Goal: Communication & Community: Answer question/provide support

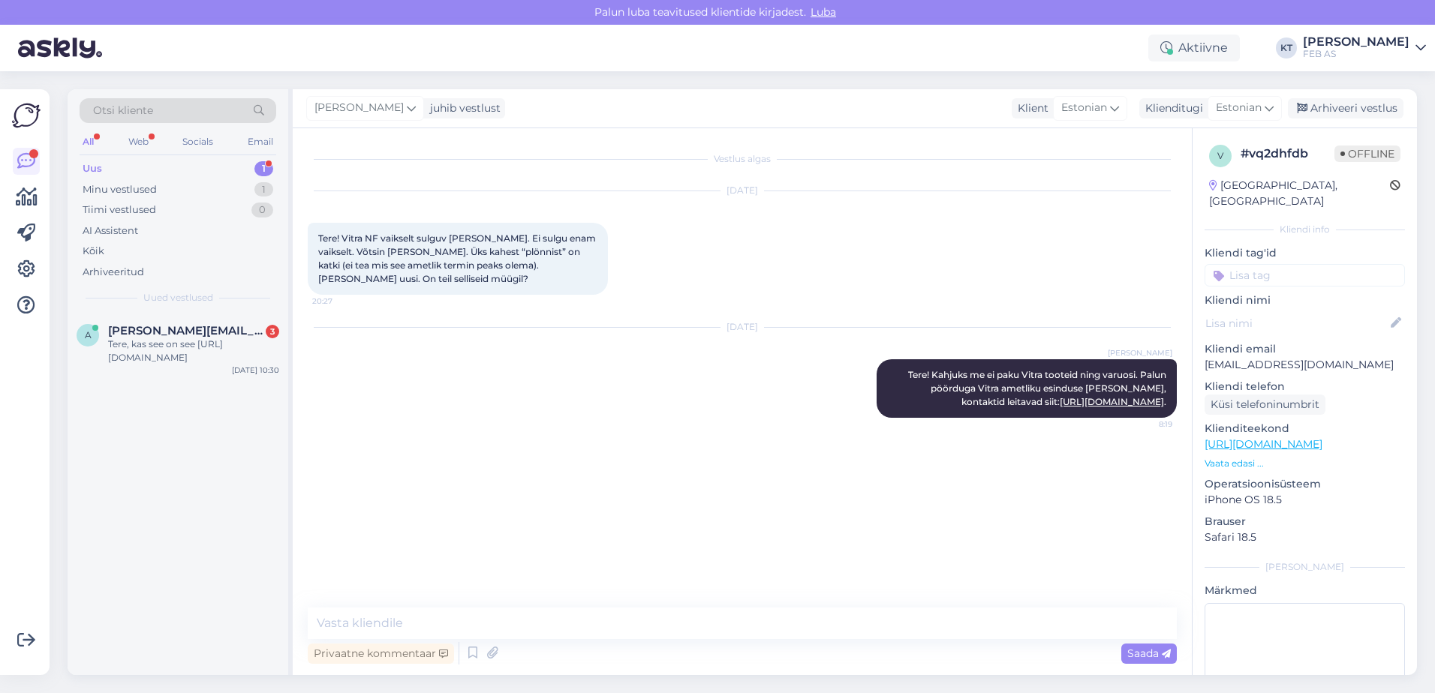
click at [111, 168] on div "Uus 1" at bounding box center [178, 168] width 197 height 21
click at [145, 336] on span "[PERSON_NAME][EMAIL_ADDRESS][DOMAIN_NAME]" at bounding box center [186, 331] width 156 height 14
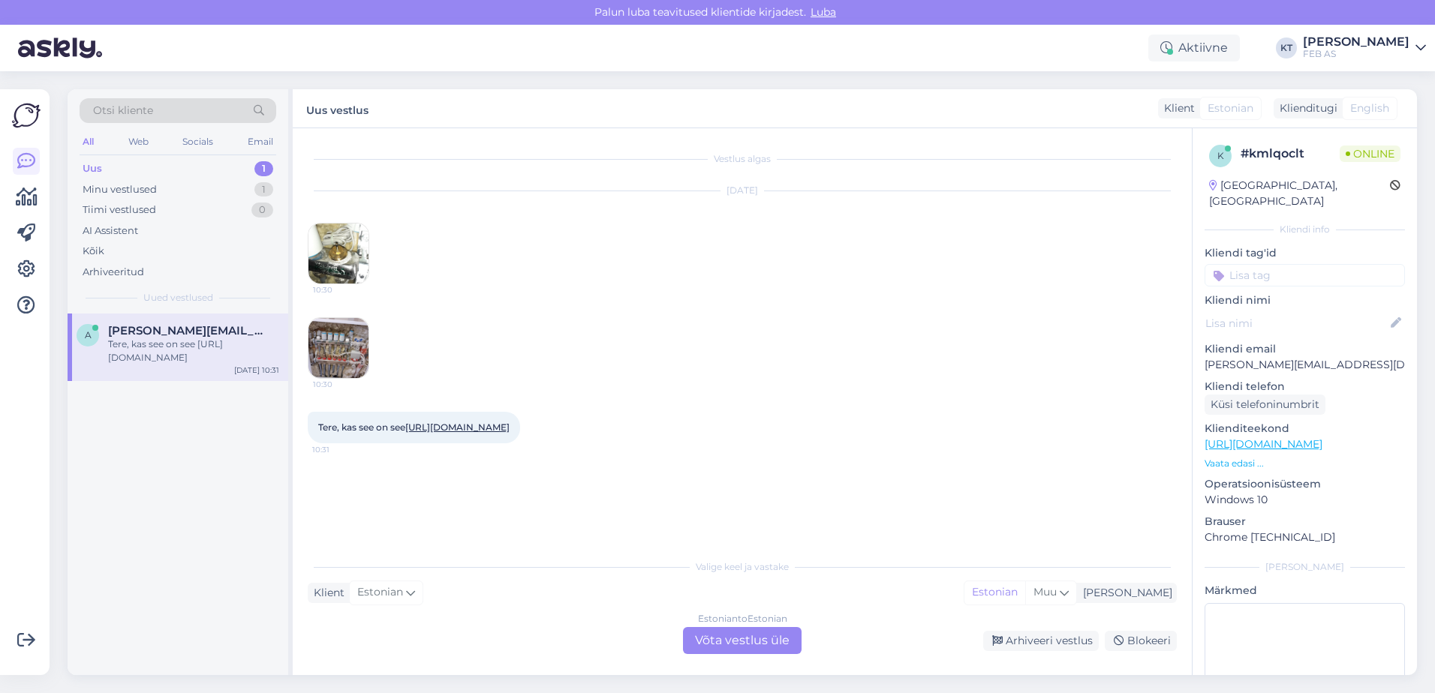
click at [699, 625] on div "Estonian to Estonian" at bounding box center [742, 619] width 89 height 14
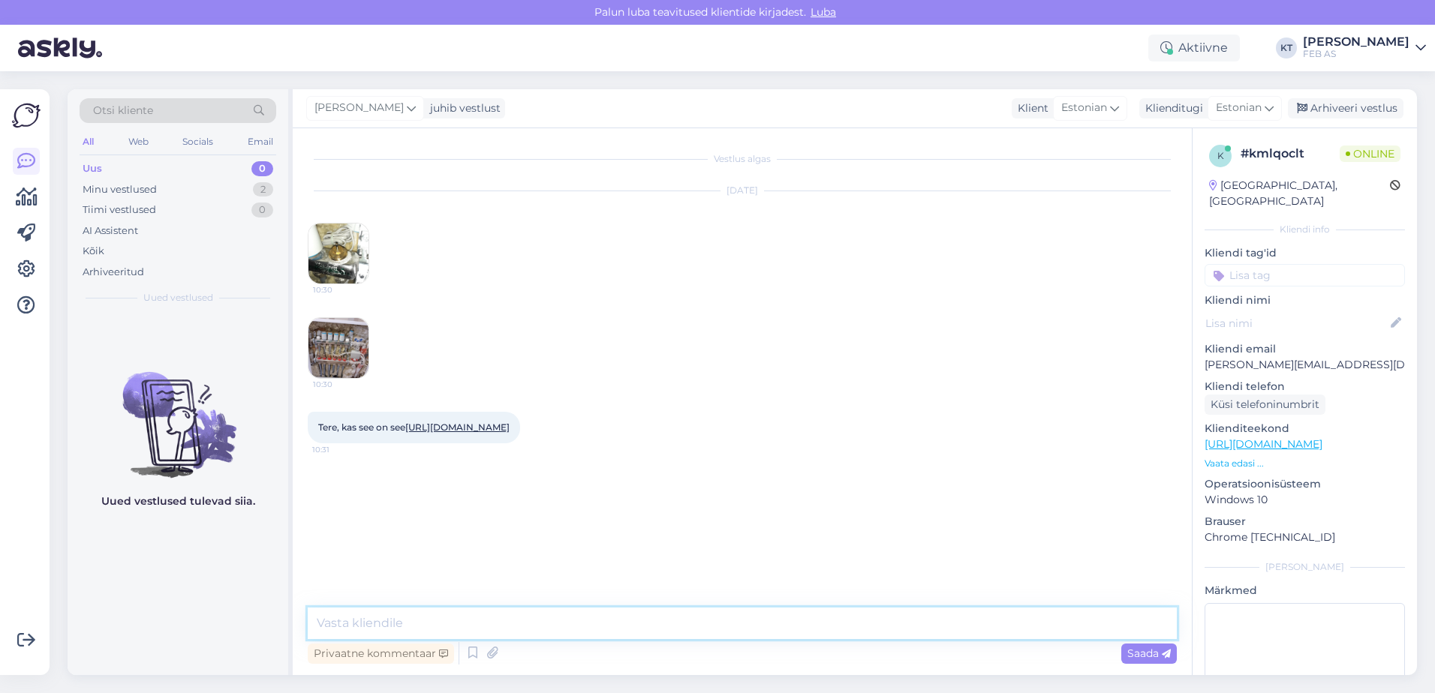
click at [478, 622] on textarea at bounding box center [742, 624] width 869 height 32
type textarea "Tere!"
click at [339, 266] on img at bounding box center [338, 254] width 60 height 60
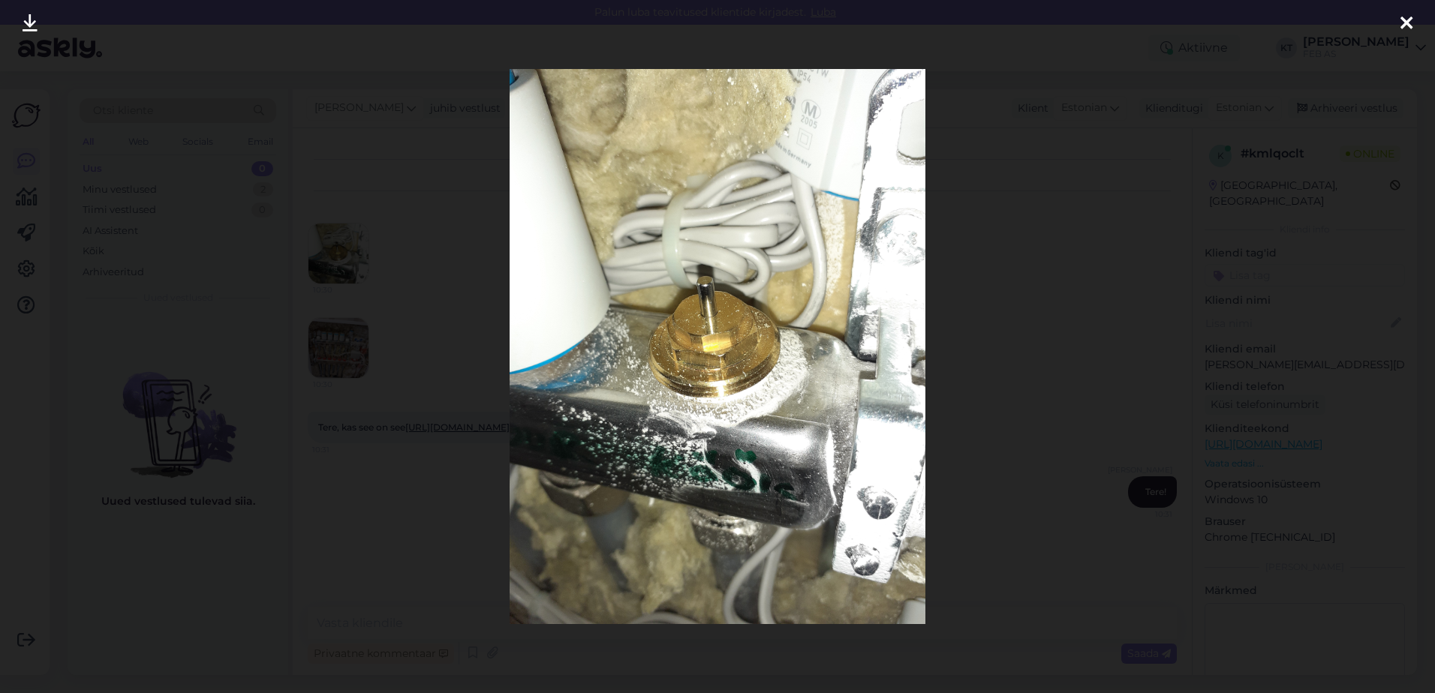
click at [436, 344] on div at bounding box center [717, 346] width 1435 height 693
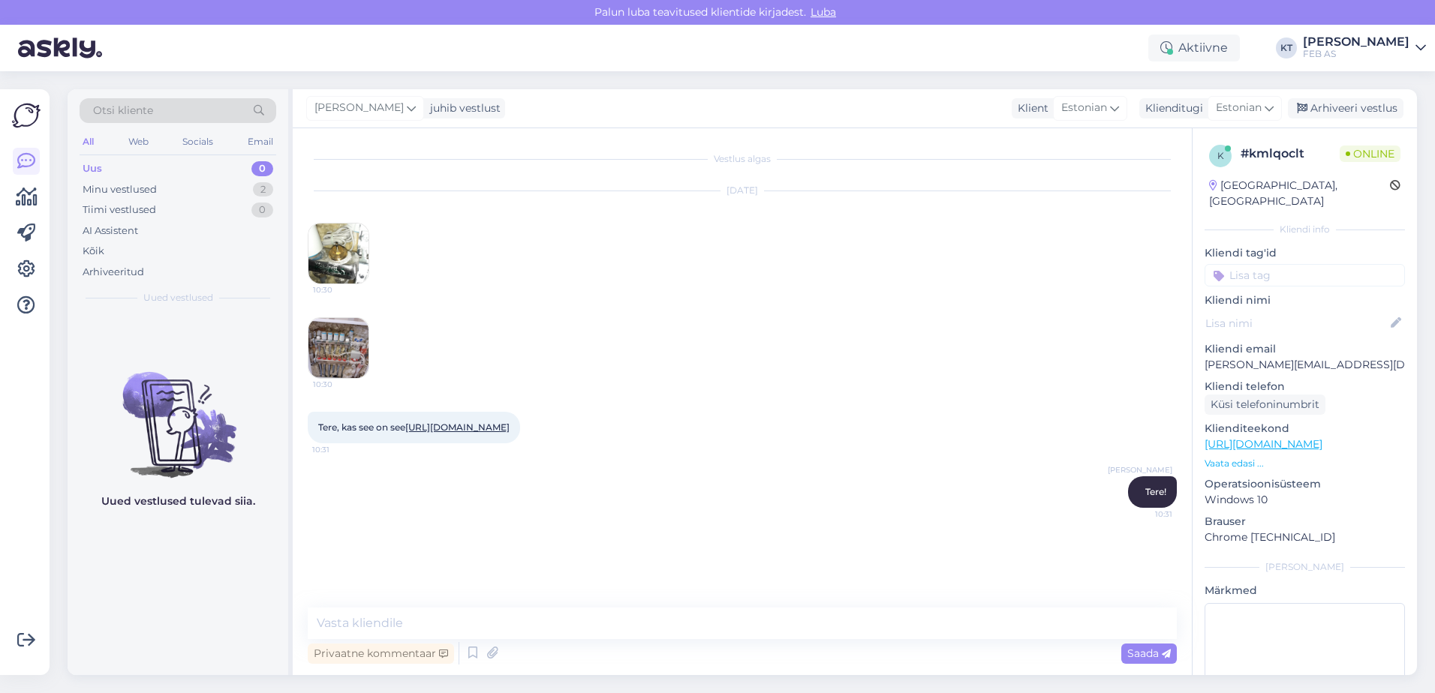
click at [333, 344] on img at bounding box center [338, 348] width 60 height 60
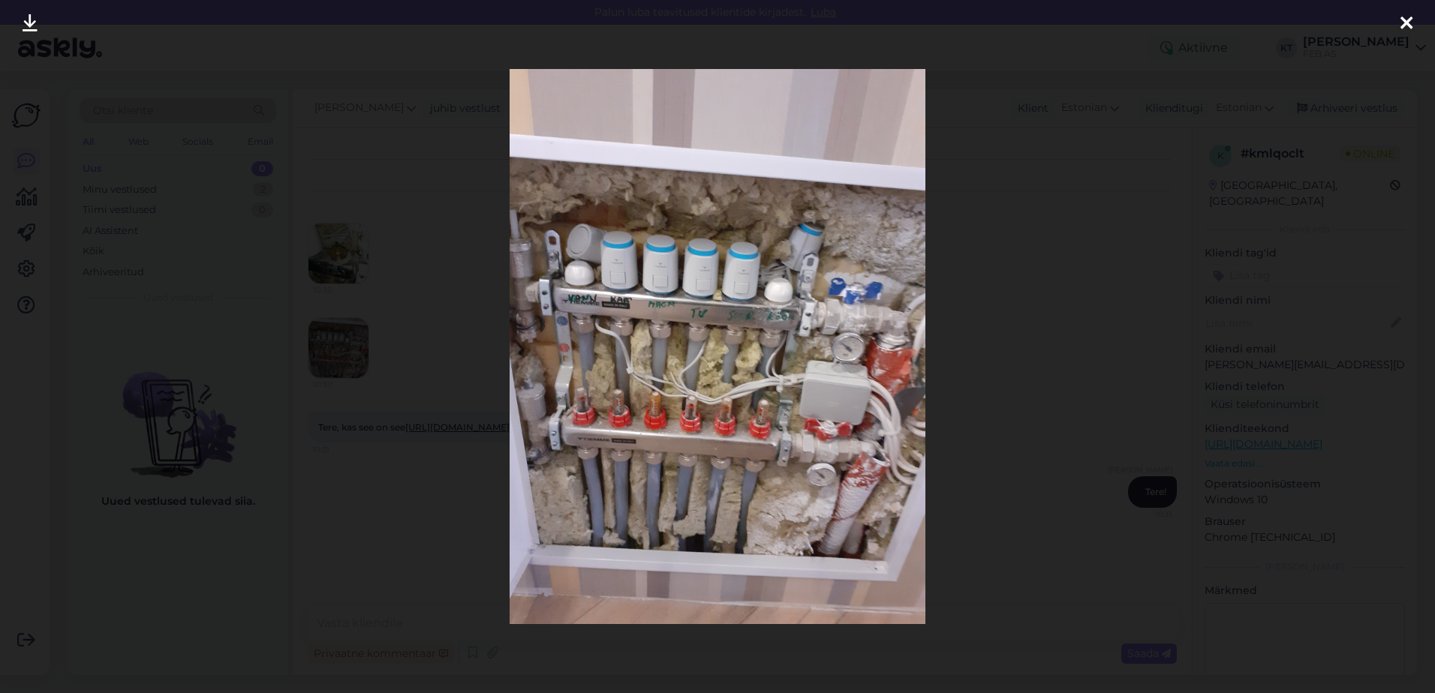
click at [379, 344] on div at bounding box center [717, 346] width 1435 height 693
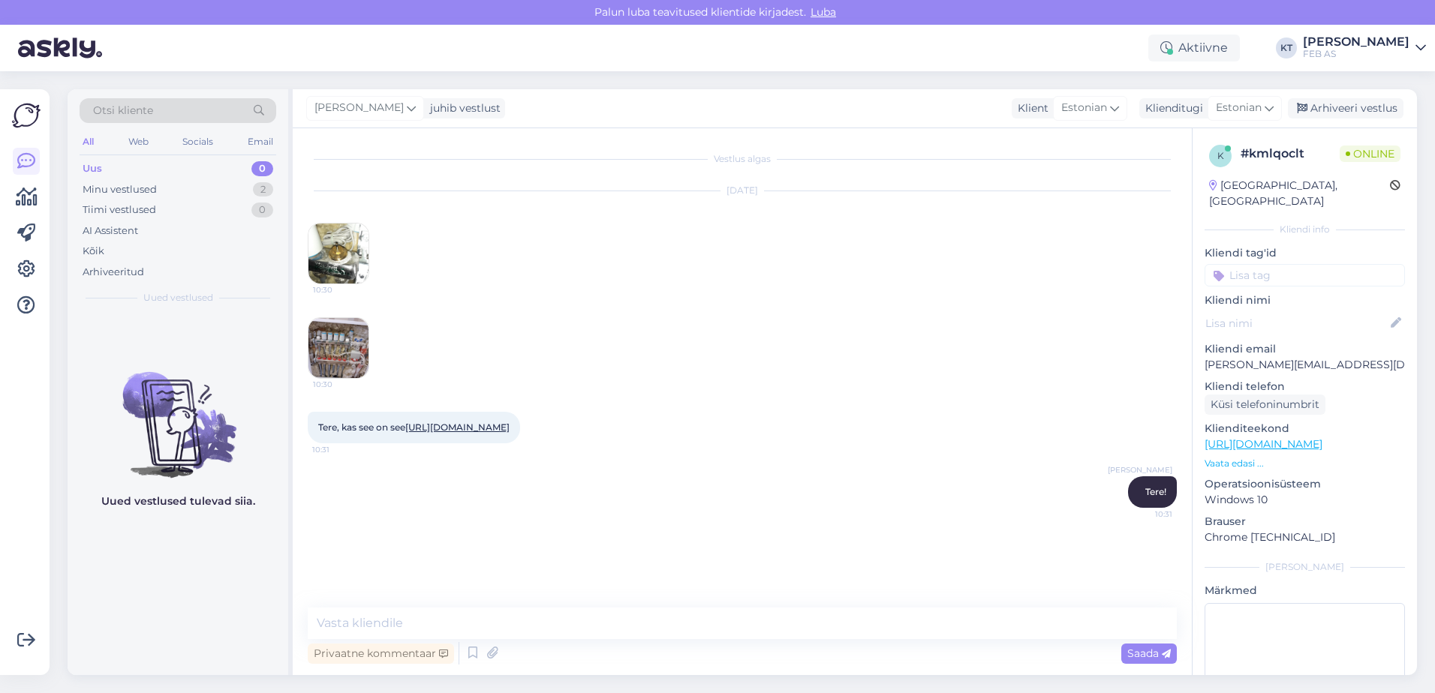
click at [416, 433] on link "[URL][DOMAIN_NAME]" at bounding box center [457, 427] width 104 height 11
click at [535, 629] on textarea at bounding box center [742, 624] width 869 height 32
type textarea "Kohe uurin."
click at [338, 250] on img at bounding box center [338, 254] width 60 height 60
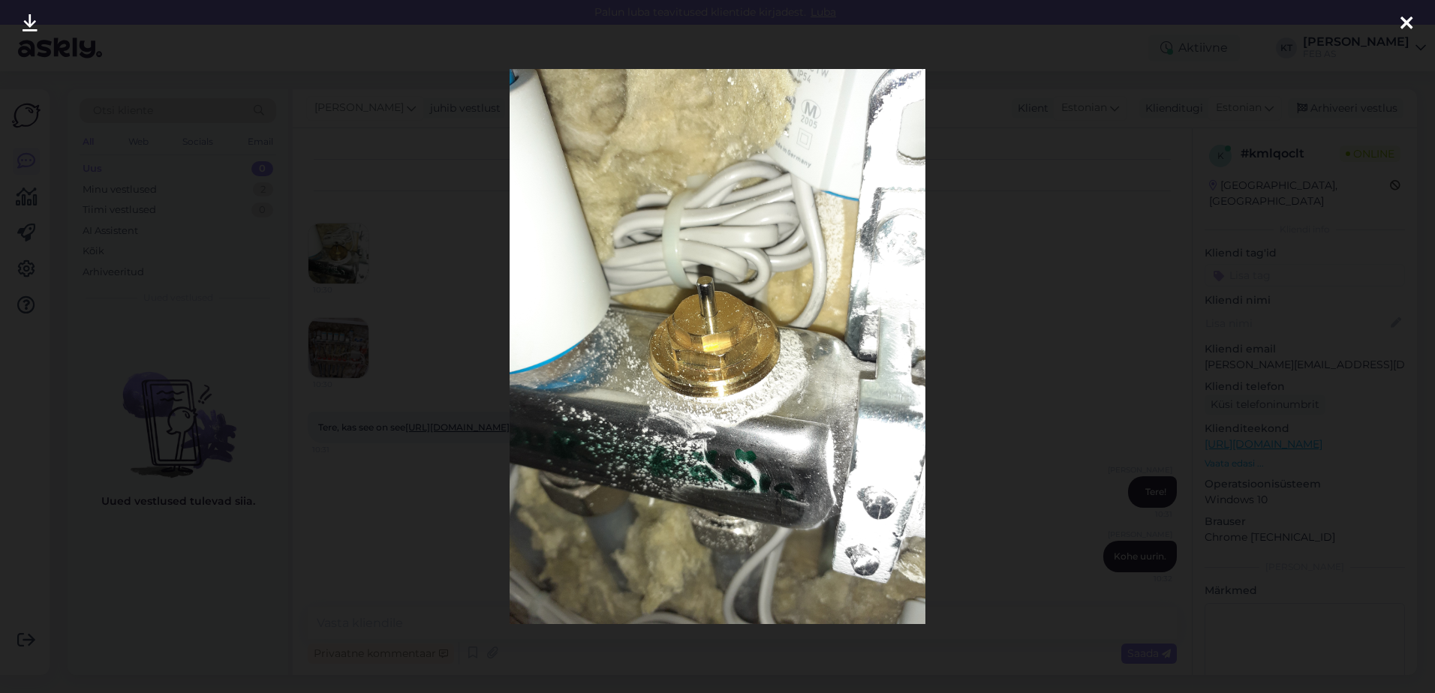
click at [1400, 19] on icon at bounding box center [1406, 24] width 12 height 20
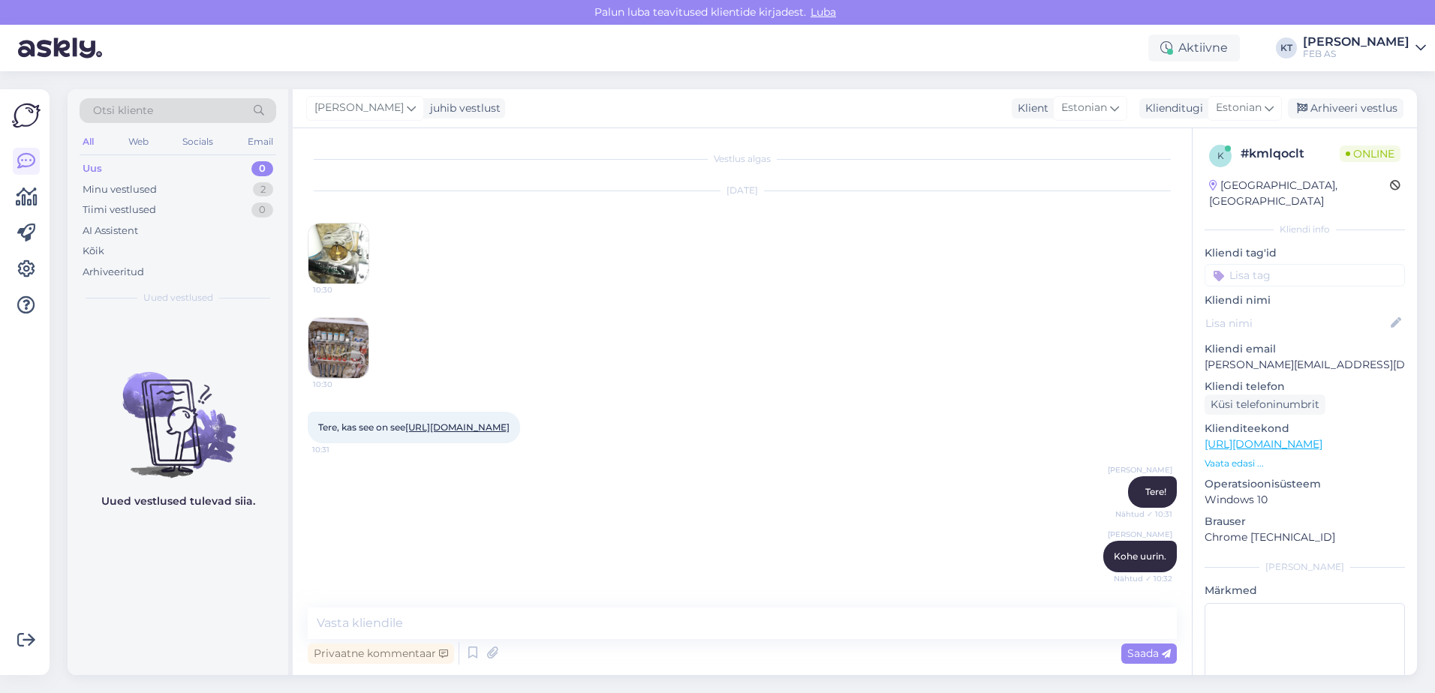
click at [331, 244] on img at bounding box center [338, 254] width 60 height 60
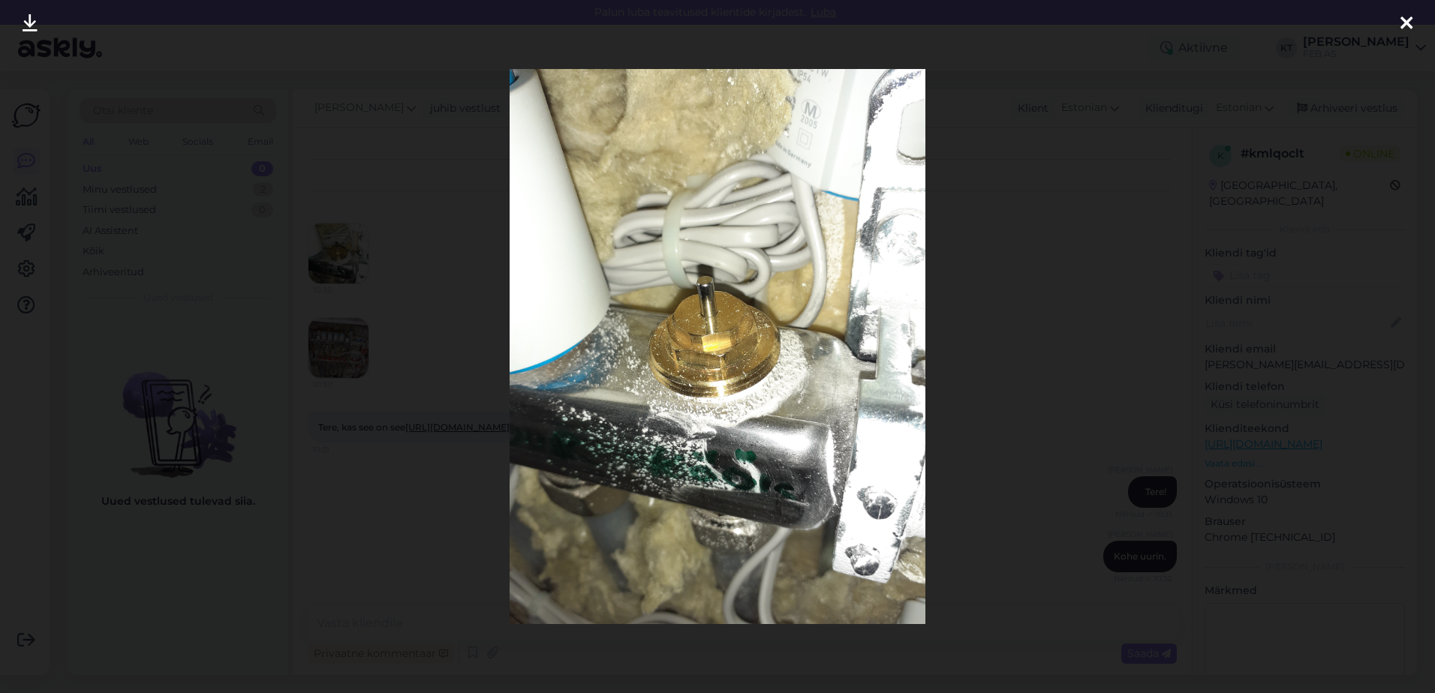
click at [1394, 26] on div at bounding box center [1406, 23] width 30 height 47
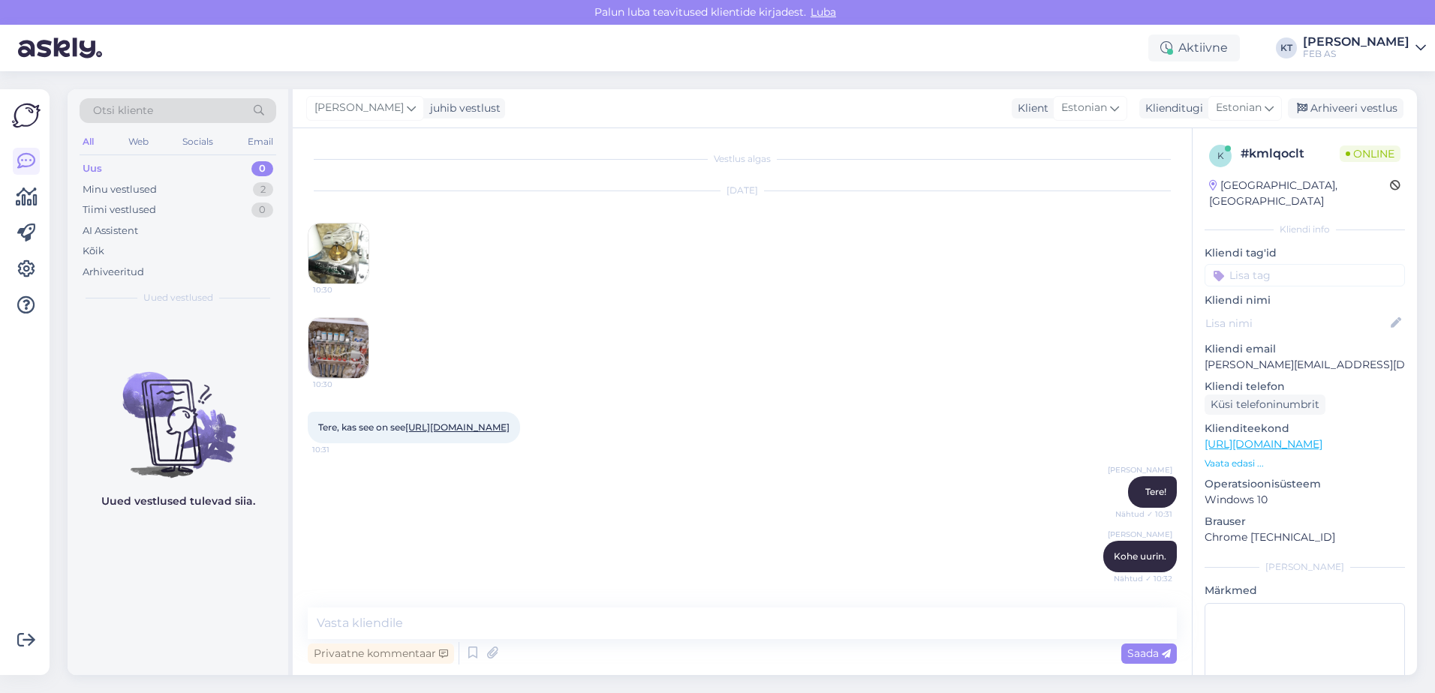
click at [320, 344] on img at bounding box center [338, 348] width 60 height 60
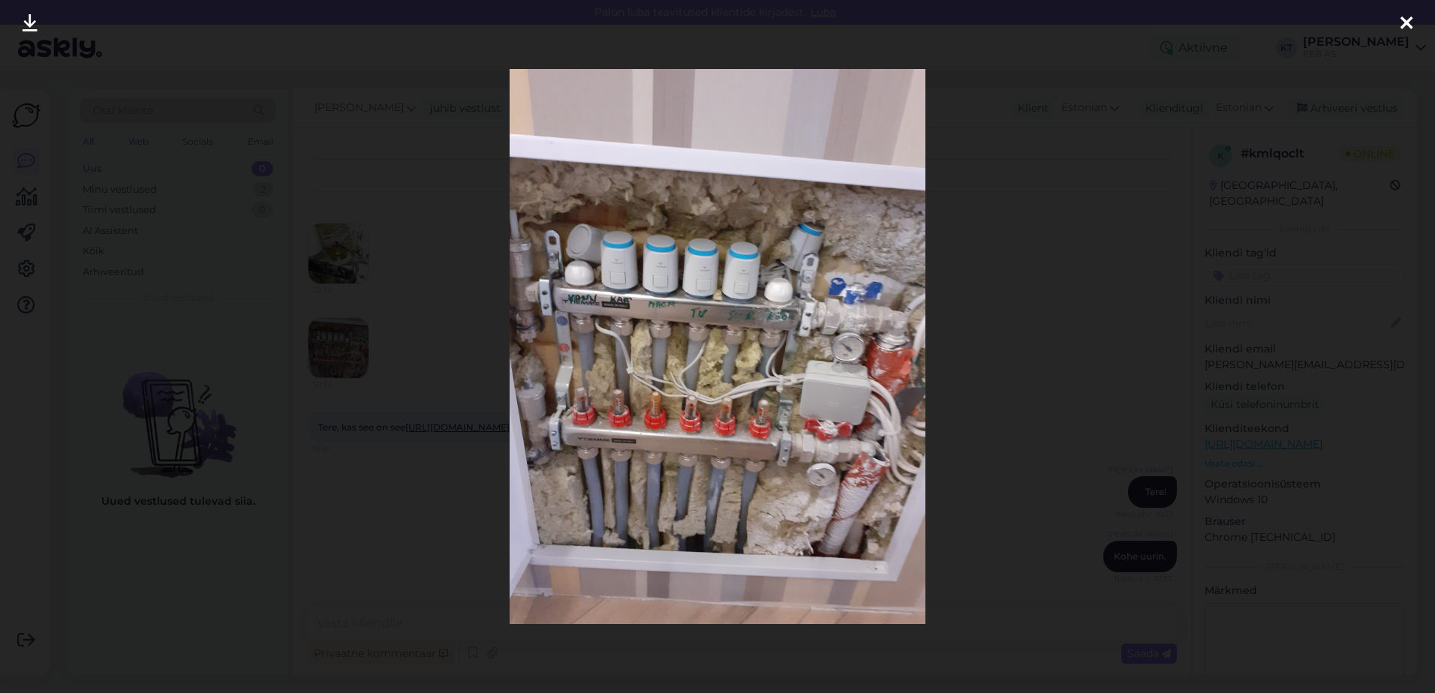
drag, startPoint x: 1400, startPoint y: 20, endPoint x: 1095, endPoint y: 171, distance: 340.9
click at [1400, 20] on icon at bounding box center [1406, 24] width 12 height 20
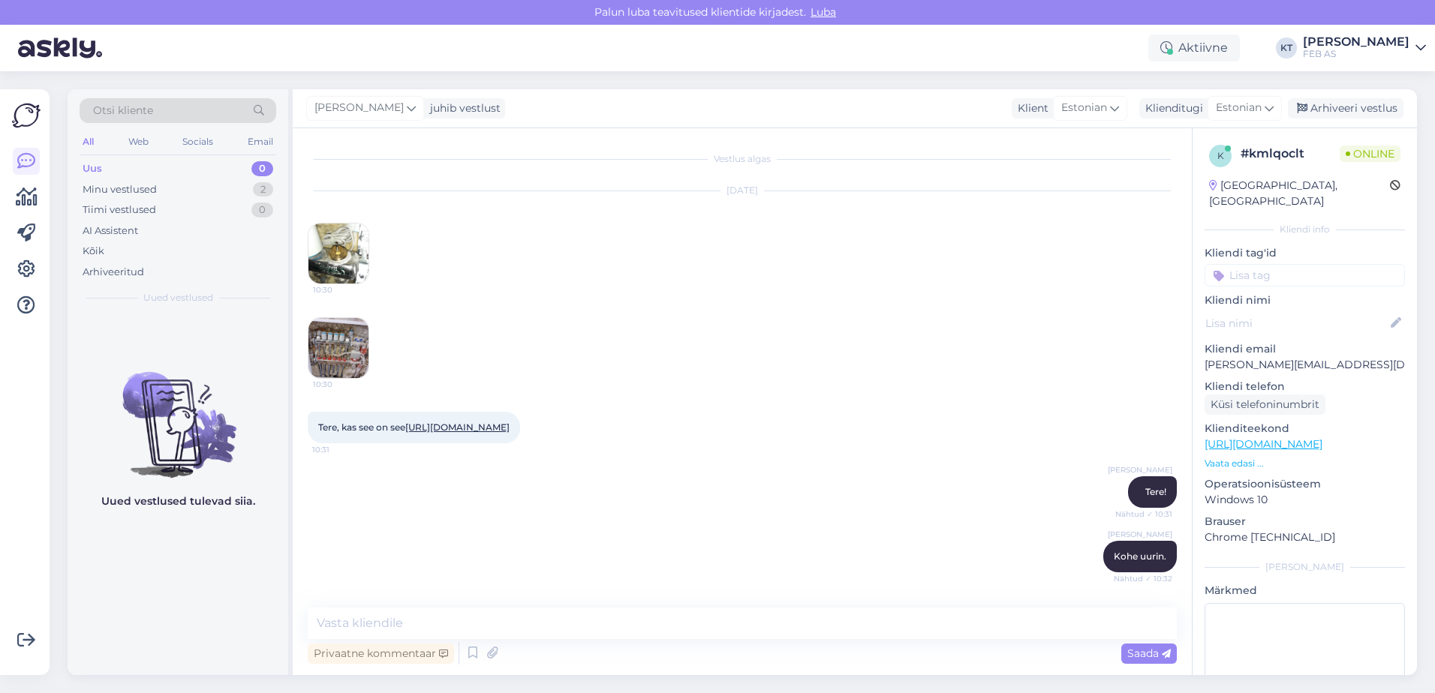
drag, startPoint x: 540, startPoint y: 438, endPoint x: 410, endPoint y: 410, distance: 133.6
click at [410, 412] on div "Tere, kas see on see [URL][DOMAIN_NAME] 10:31" at bounding box center [414, 428] width 212 height 32
copy link "[URL][DOMAIN_NAME]"
click at [462, 433] on link "[URL][DOMAIN_NAME]" at bounding box center [457, 427] width 104 height 11
click at [513, 614] on textarea at bounding box center [742, 624] width 869 height 32
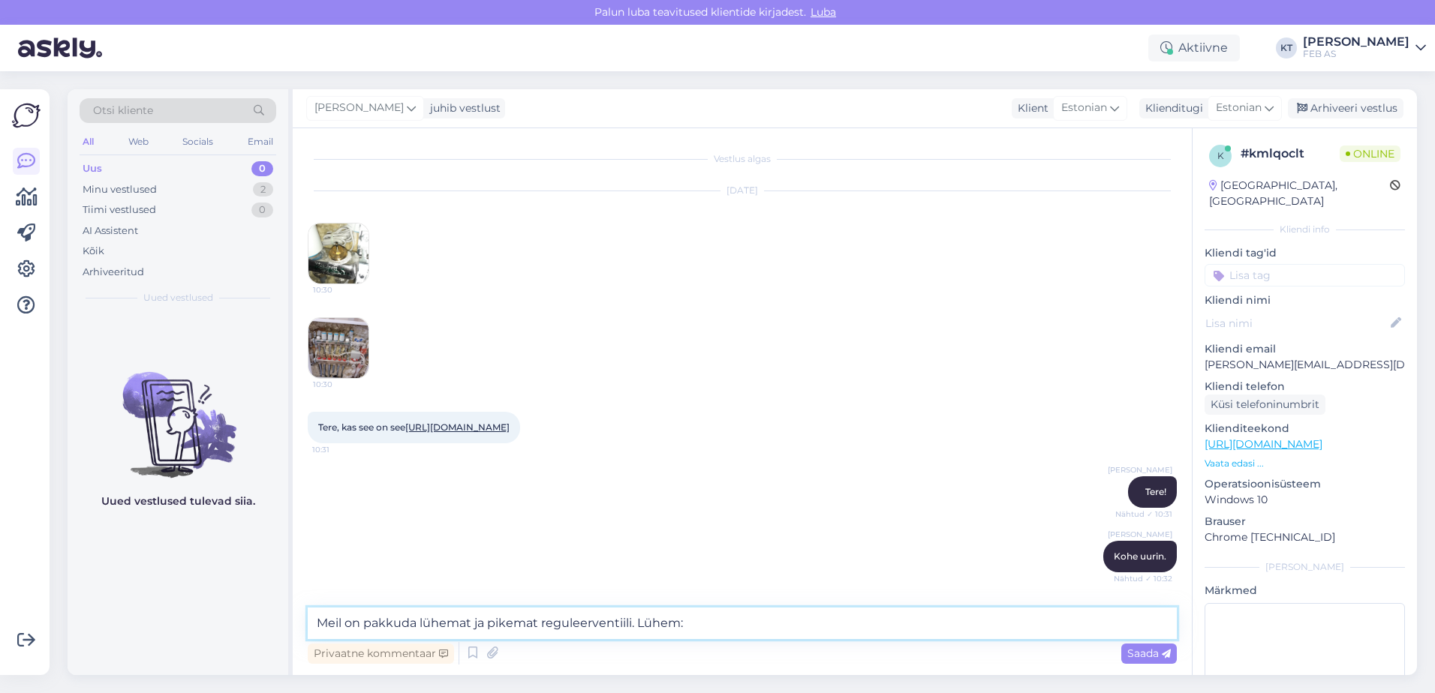
click at [716, 619] on textarea "Meil on pakkuda lühemat ja pikemat reguleerventiili. Lühem:" at bounding box center [742, 624] width 869 height 32
paste textarea "[URL][DOMAIN_NAME]"
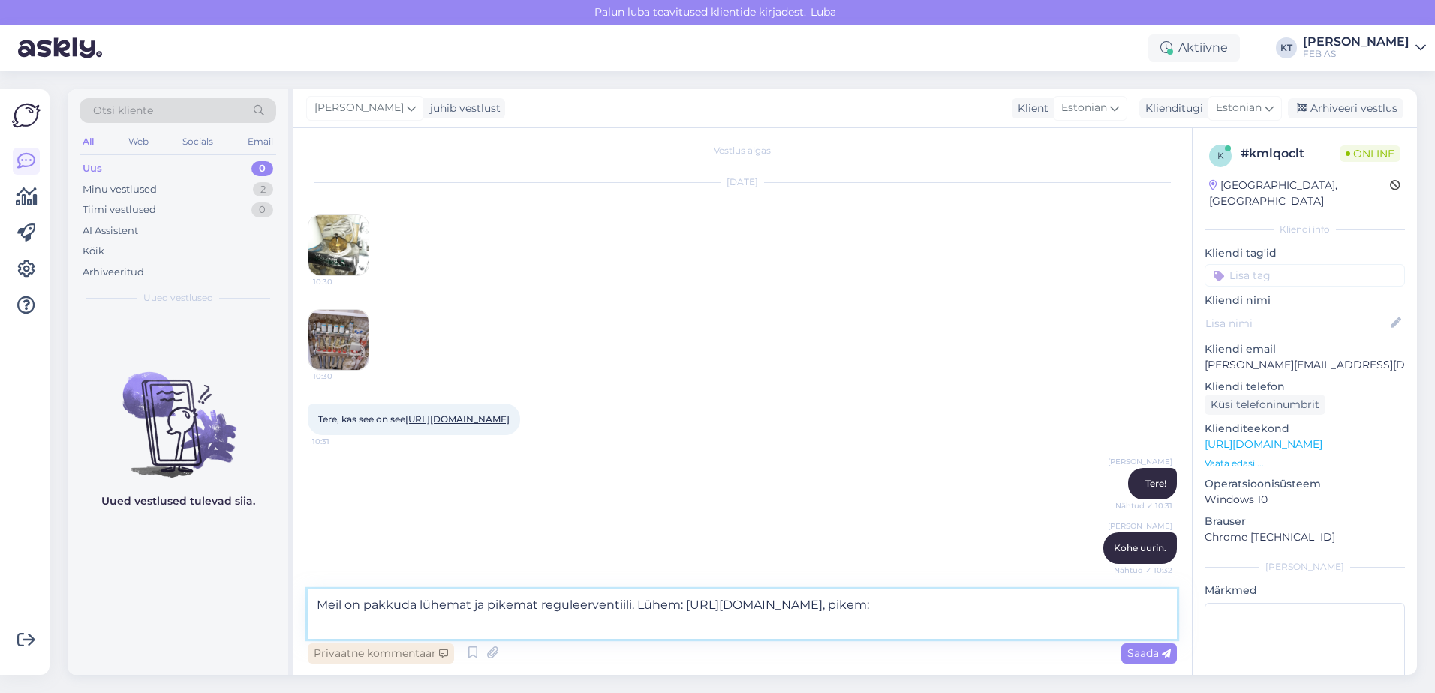
paste textarea "[URL][DOMAIN_NAME]"
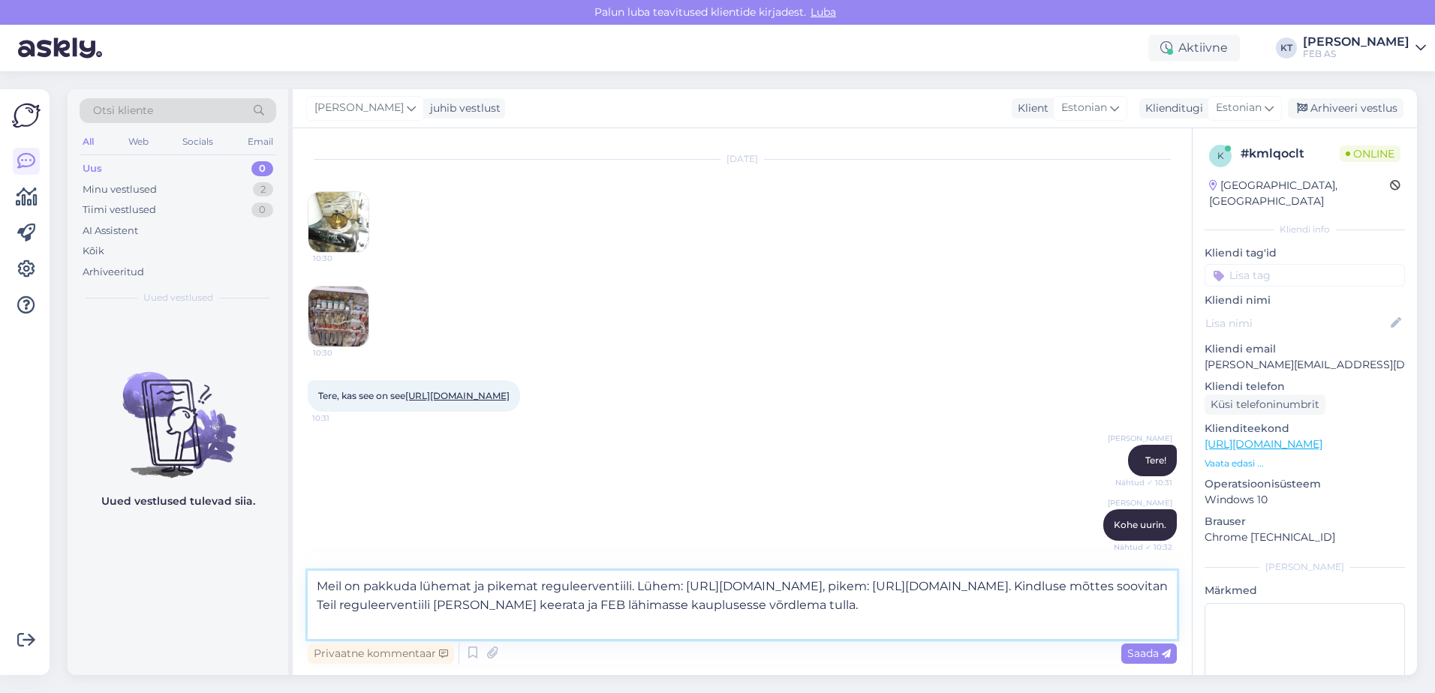
scroll to position [45, 0]
drag, startPoint x: 805, startPoint y: 626, endPoint x: 503, endPoint y: 630, distance: 302.4
click at [503, 630] on textarea "Meil on pakkuda lühemat ja pikemat reguleerventiili. Lühem: [URL][DOMAIN_NAME],…" at bounding box center [742, 605] width 869 height 68
type textarea "Meil on pakkuda lühemat ja pikemat reguleerventiili. Lühem: [URL][DOMAIN_NAME],…"
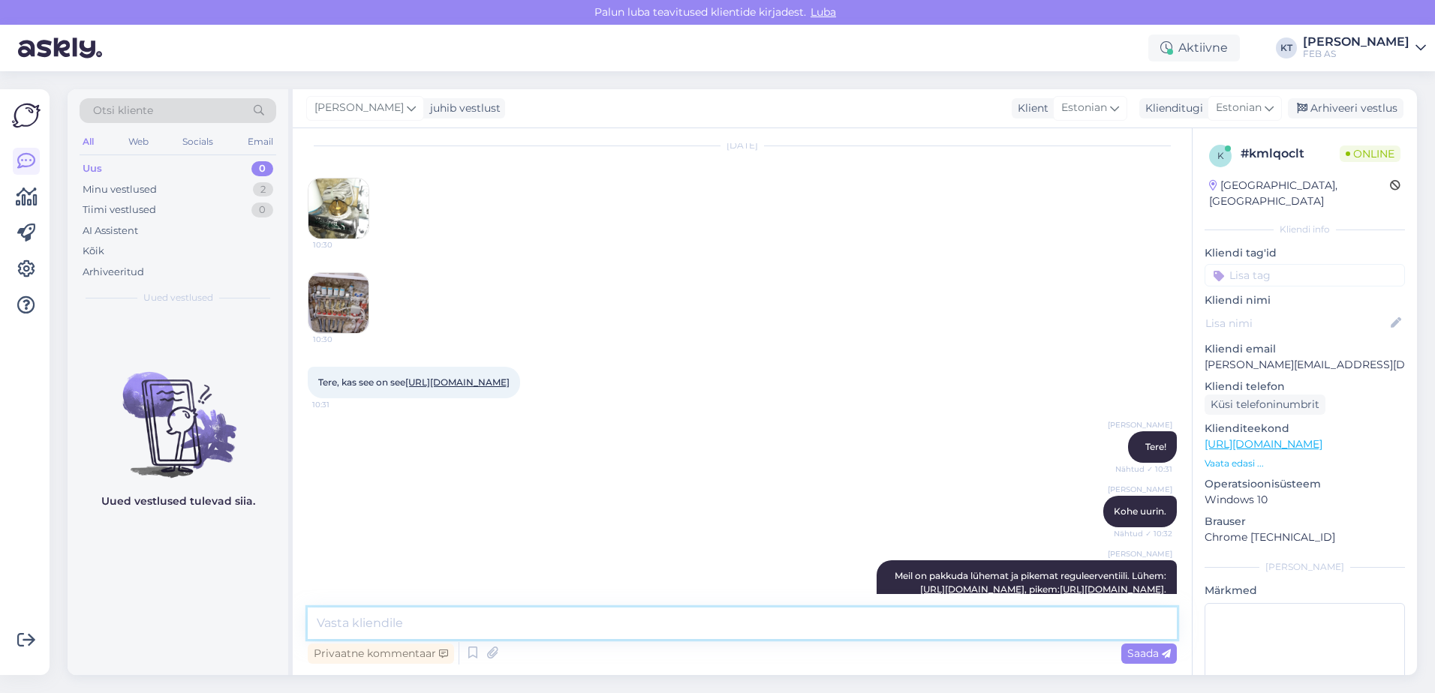
scroll to position [154, 0]
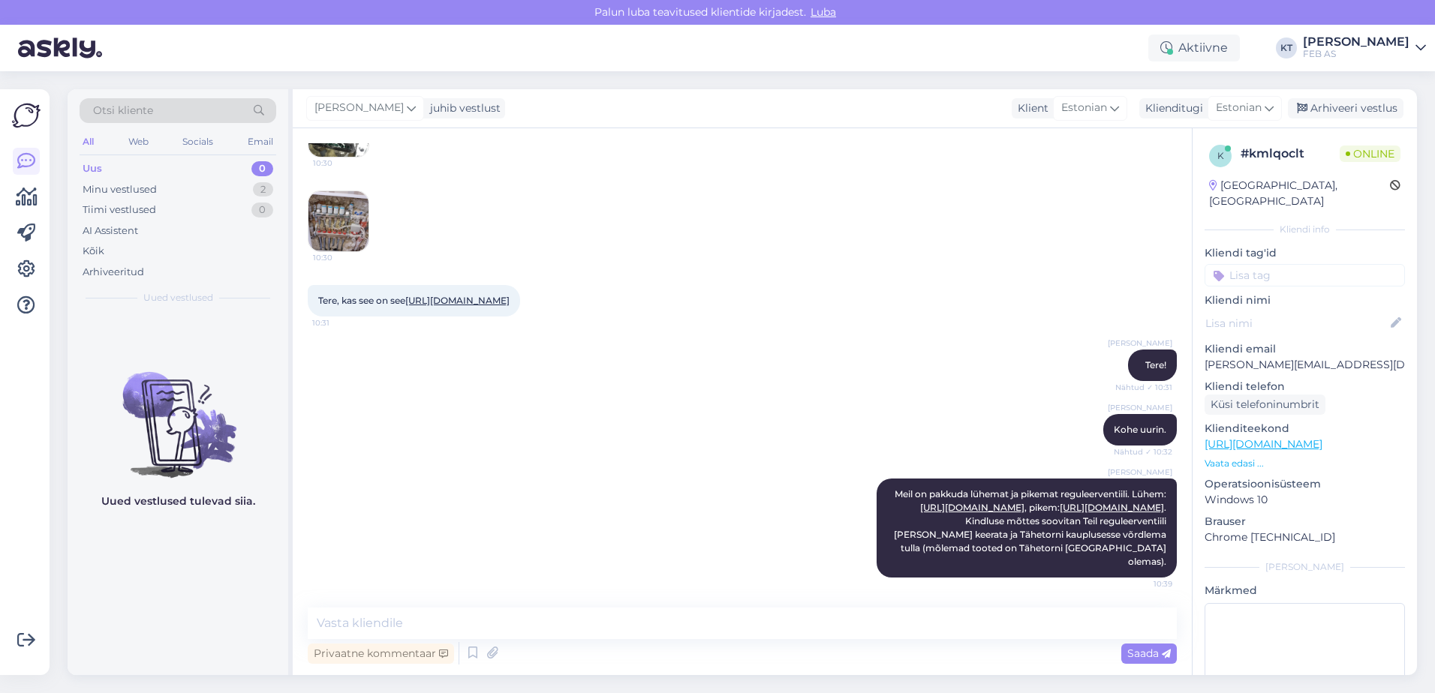
click at [499, 512] on div "[PERSON_NAME] on pakkuda lühemat ja pikemat reguleerventiili. Lühem: [URL][DOMA…" at bounding box center [742, 528] width 869 height 132
click at [592, 493] on div "[PERSON_NAME] on pakkuda lühemat ja pikemat reguleerventiili. Lühem: [URL][DOMA…" at bounding box center [742, 528] width 869 height 132
click at [782, 416] on div "[PERSON_NAME] uurin. Nähtud ✓ 10:32" at bounding box center [742, 430] width 869 height 65
click at [792, 399] on div "[PERSON_NAME] uurin. Nähtud ✓ 10:32" at bounding box center [742, 430] width 869 height 65
click at [744, 401] on div "[PERSON_NAME] uurin. Nähtud ✓ 10:32" at bounding box center [742, 430] width 869 height 65
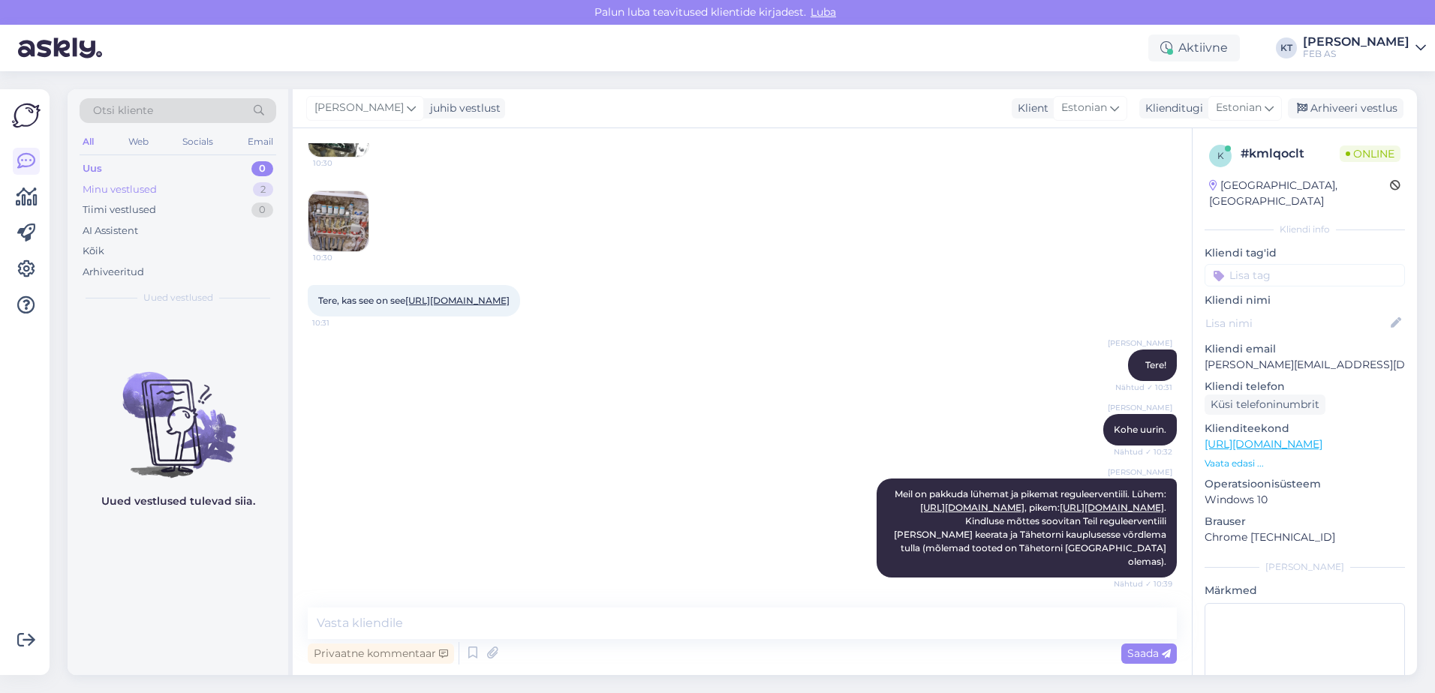
click at [111, 188] on div "Minu vestlused" at bounding box center [120, 189] width 74 height 15
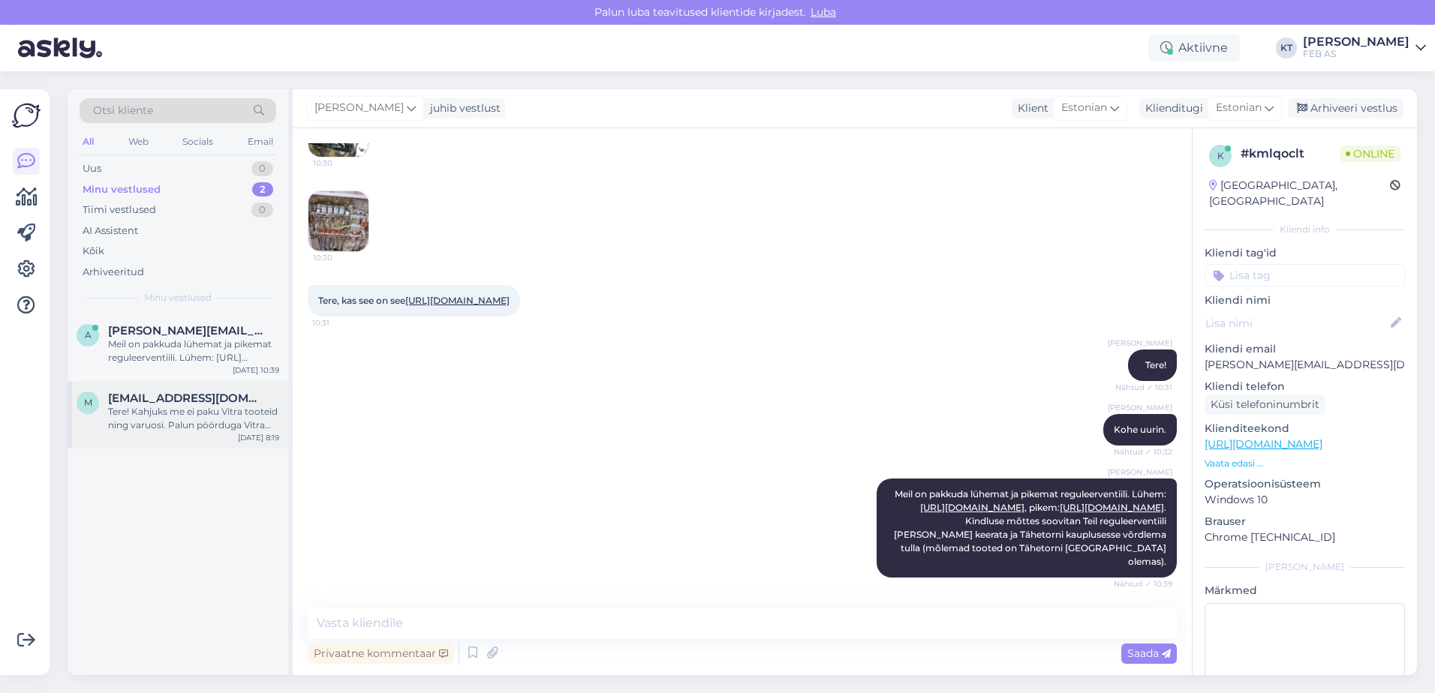
click at [124, 399] on span "[EMAIL_ADDRESS][DOMAIN_NAME]" at bounding box center [186, 399] width 156 height 14
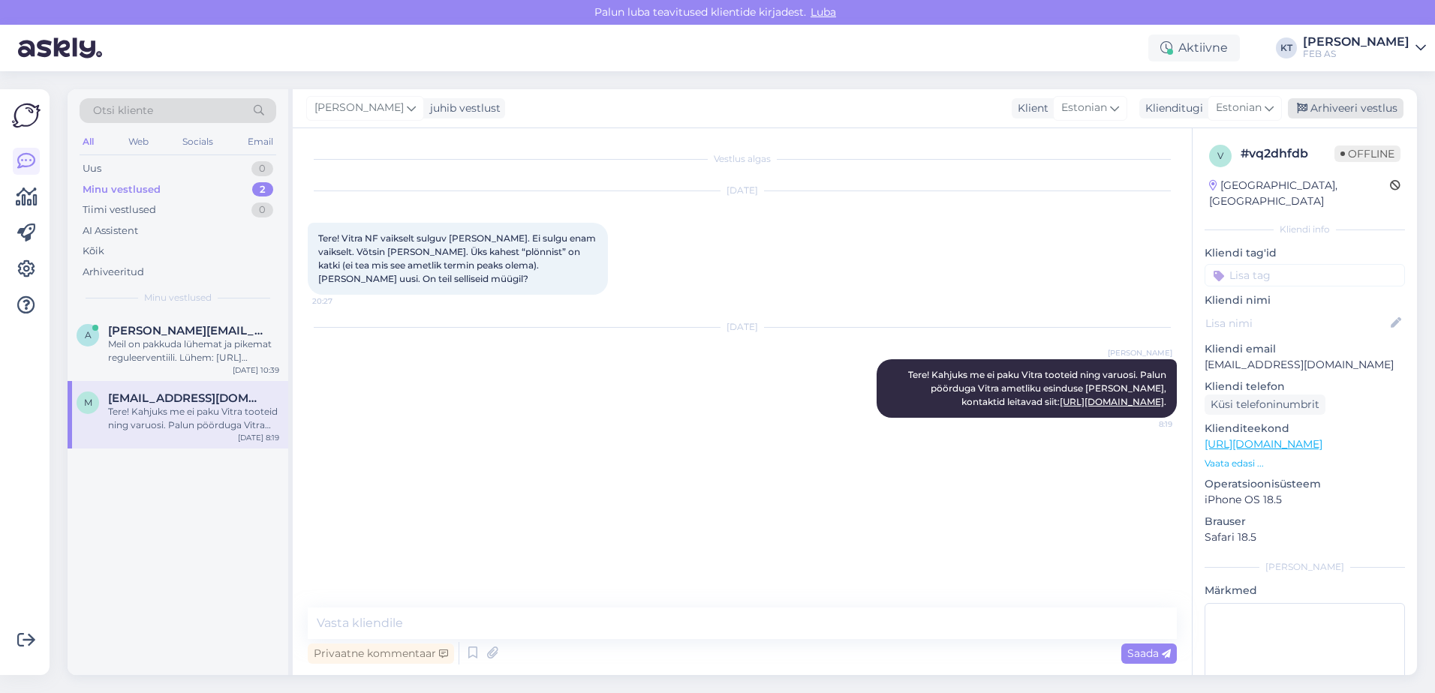
click at [1323, 110] on div "Arhiveeri vestlus" at bounding box center [1345, 108] width 116 height 20
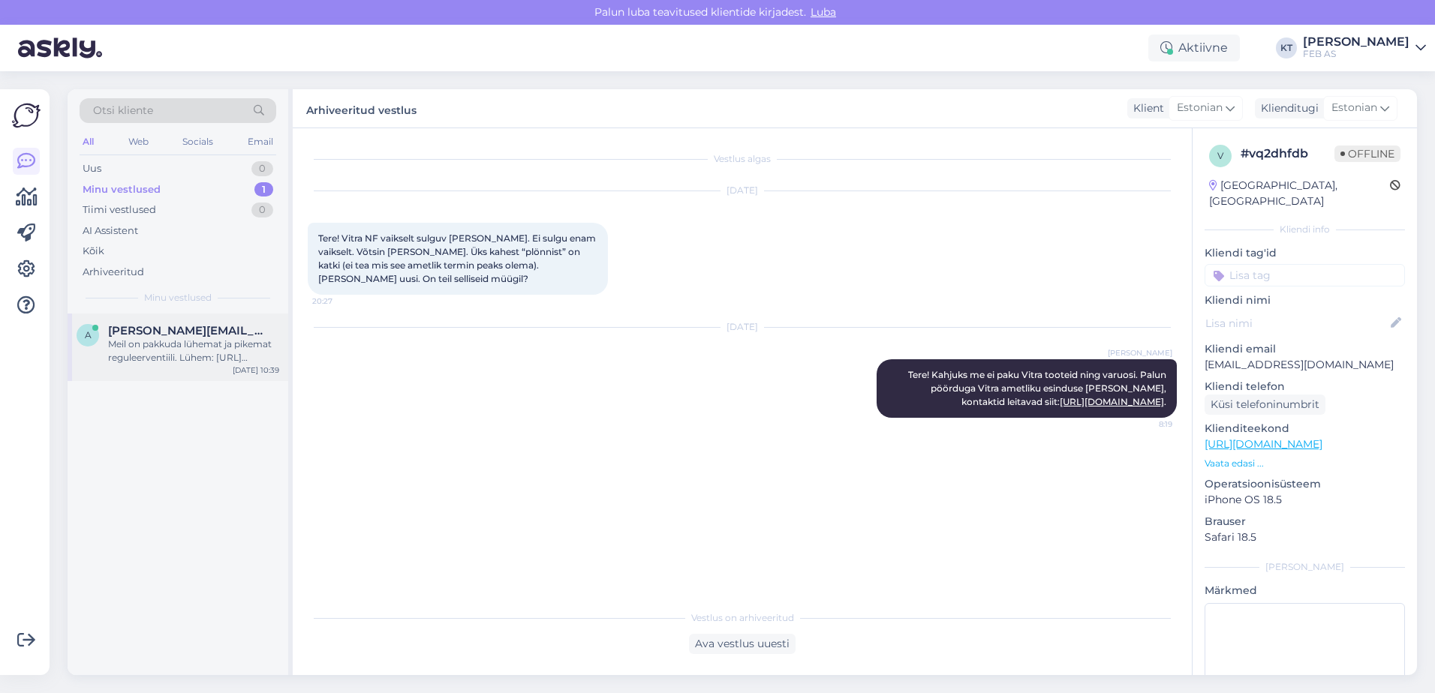
click at [126, 342] on div "Meil on pakkuda lühemat ja pikemat reguleerventiili. Lühem: [URL][DOMAIN_NAME],…" at bounding box center [193, 351] width 171 height 27
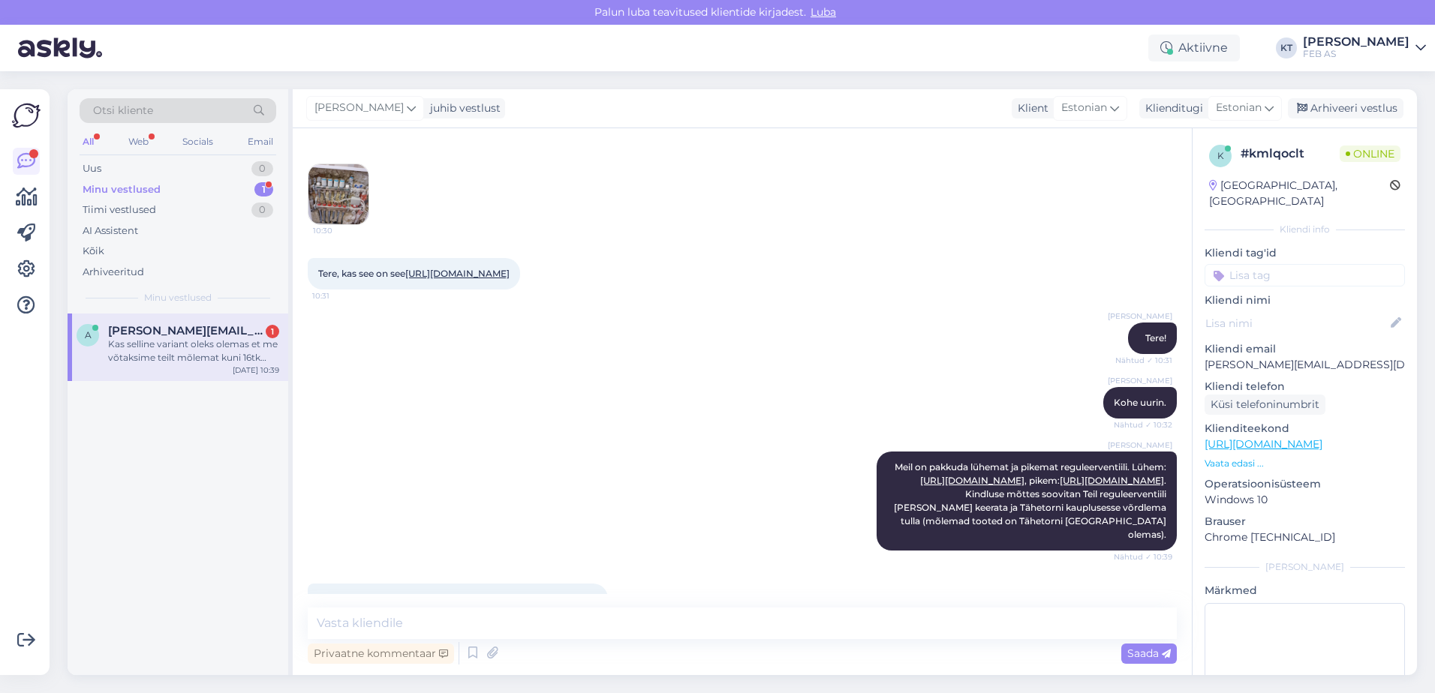
scroll to position [245, 0]
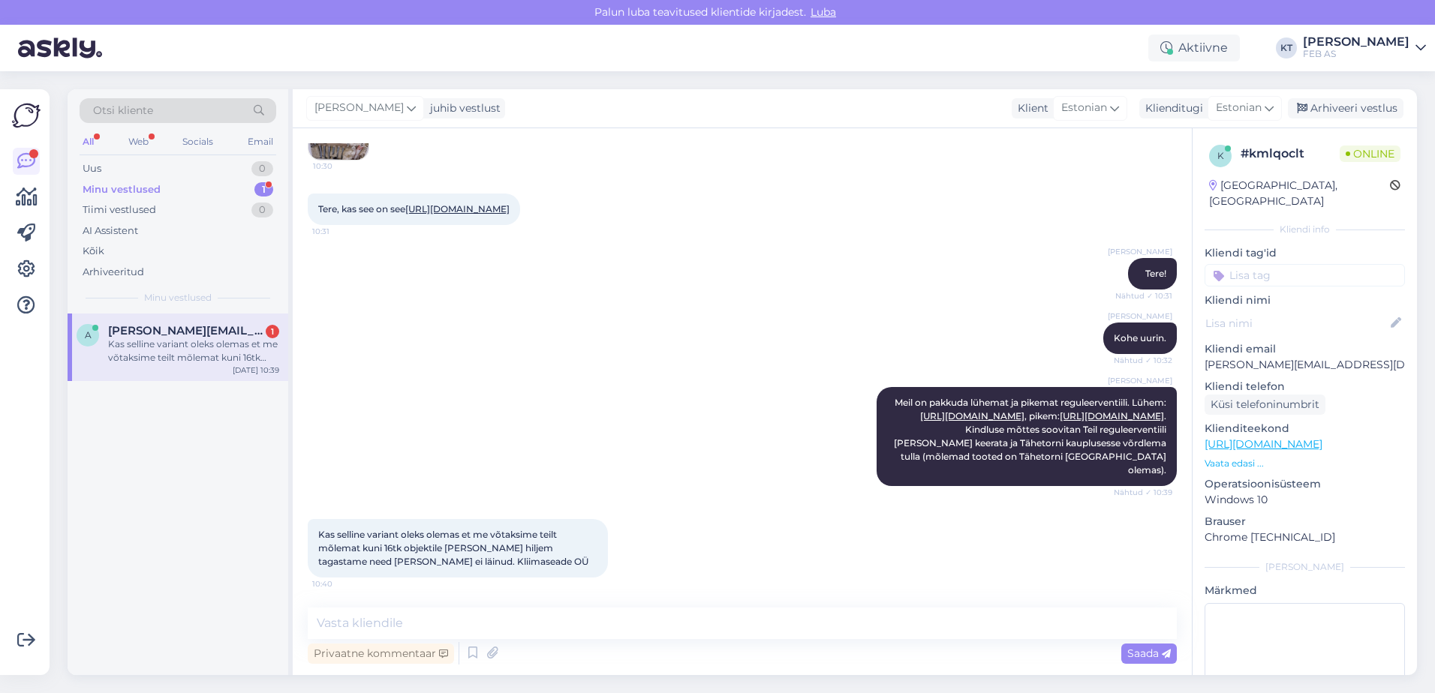
click at [568, 483] on div "[PERSON_NAME] on pakkuda lühemat ja pikemat reguleerventiili. Lühem: [URL][DOMA…" at bounding box center [742, 437] width 869 height 132
click at [616, 494] on div "[PERSON_NAME] on pakkuda lühemat ja pikemat reguleerventiili. Lühem: [URL][DOMA…" at bounding box center [742, 437] width 869 height 132
click at [1059, 422] on link "[URL][DOMAIN_NAME]" at bounding box center [1111, 415] width 104 height 11
click at [524, 621] on textarea at bounding box center [742, 624] width 869 height 32
type textarea "T"
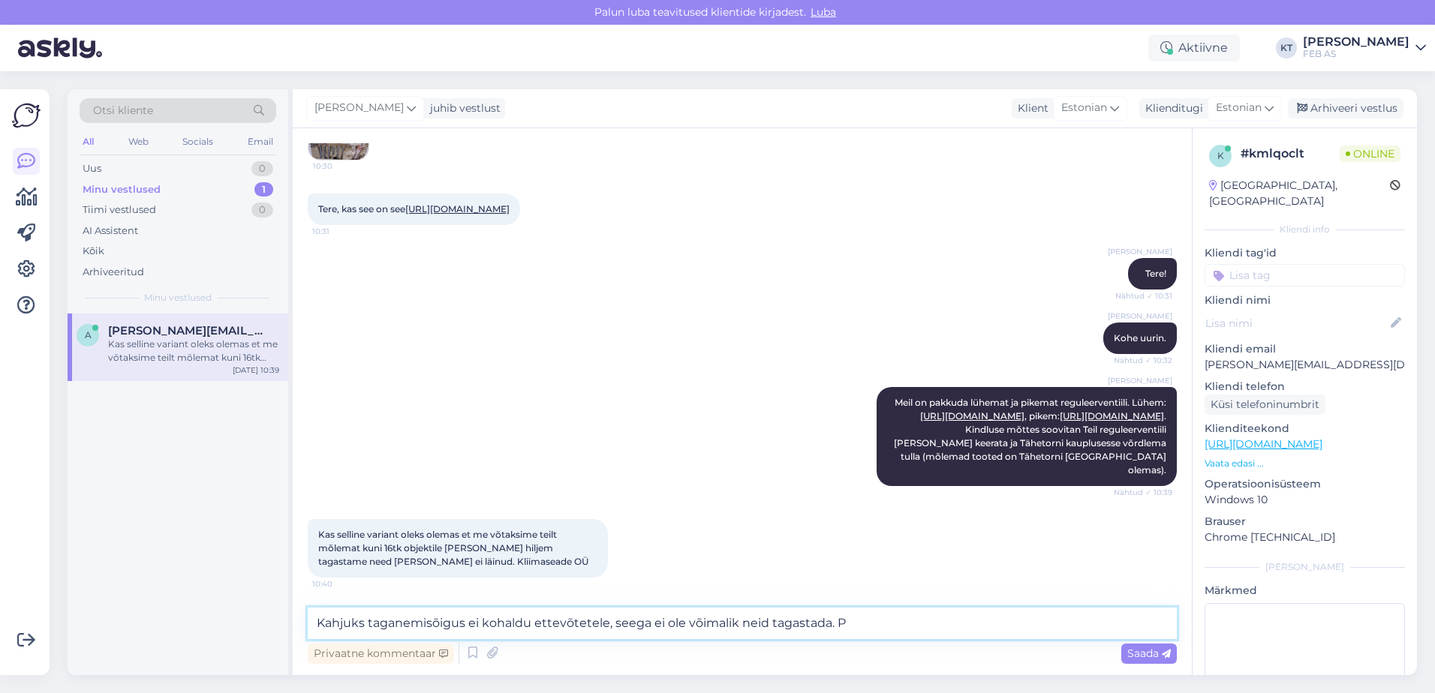
type textarea "Kahjuks taganemisõigus ei kohaldu ettevõtetele, seega ei ole võimalik neid taga…"
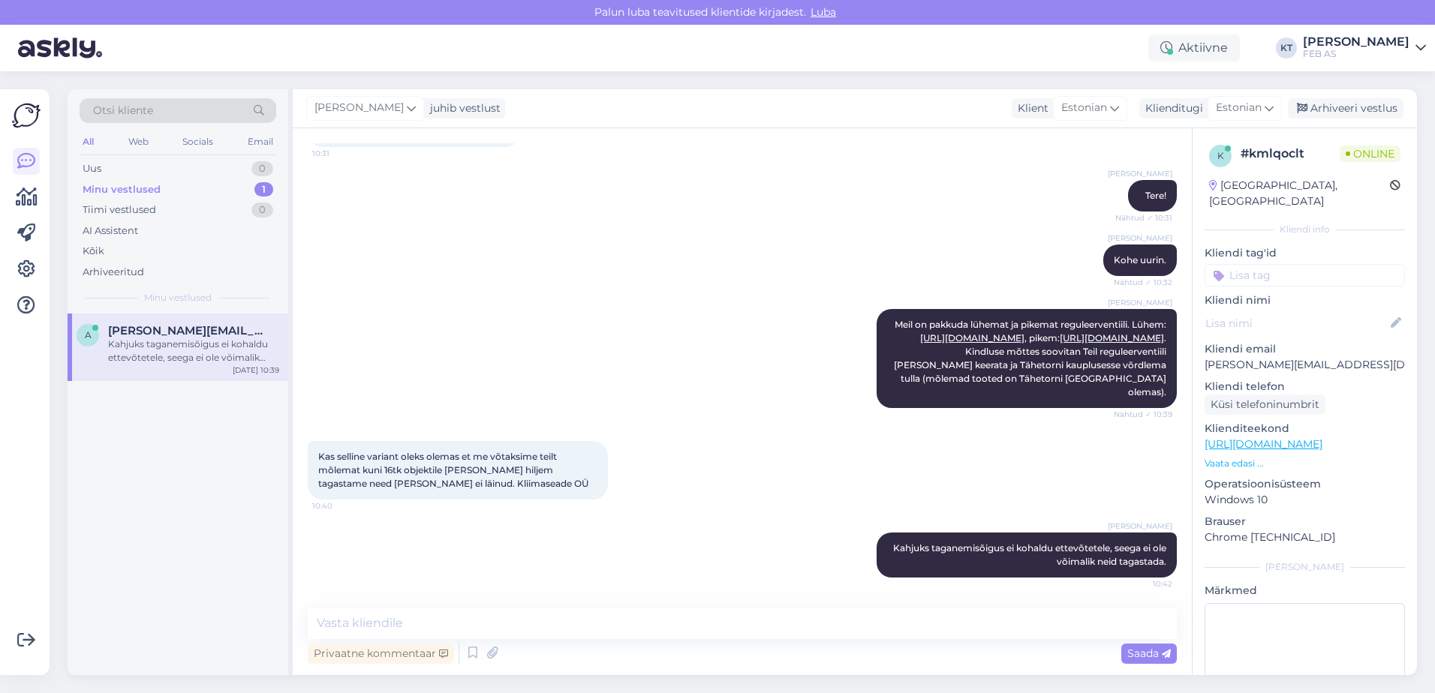
click at [610, 549] on div "[PERSON_NAME] taganemisõigus ei kohaldu ettevõtetele, seega ei ole võimalik nei…" at bounding box center [742, 555] width 869 height 78
click at [677, 523] on div "[PERSON_NAME] taganemisõigus ei kohaldu ettevõtetele, seega ei ole võimalik nei…" at bounding box center [742, 555] width 869 height 78
click at [927, 458] on div "Kas selline variant oleks olemas et me võtaksime teilt mõlemat kuni 16tk objekt…" at bounding box center [742, 471] width 869 height 92
click at [720, 524] on div "[PERSON_NAME] taganemisõigus ei kohaldu ettevõtetele, seega ei ole võimalik nei…" at bounding box center [742, 555] width 869 height 78
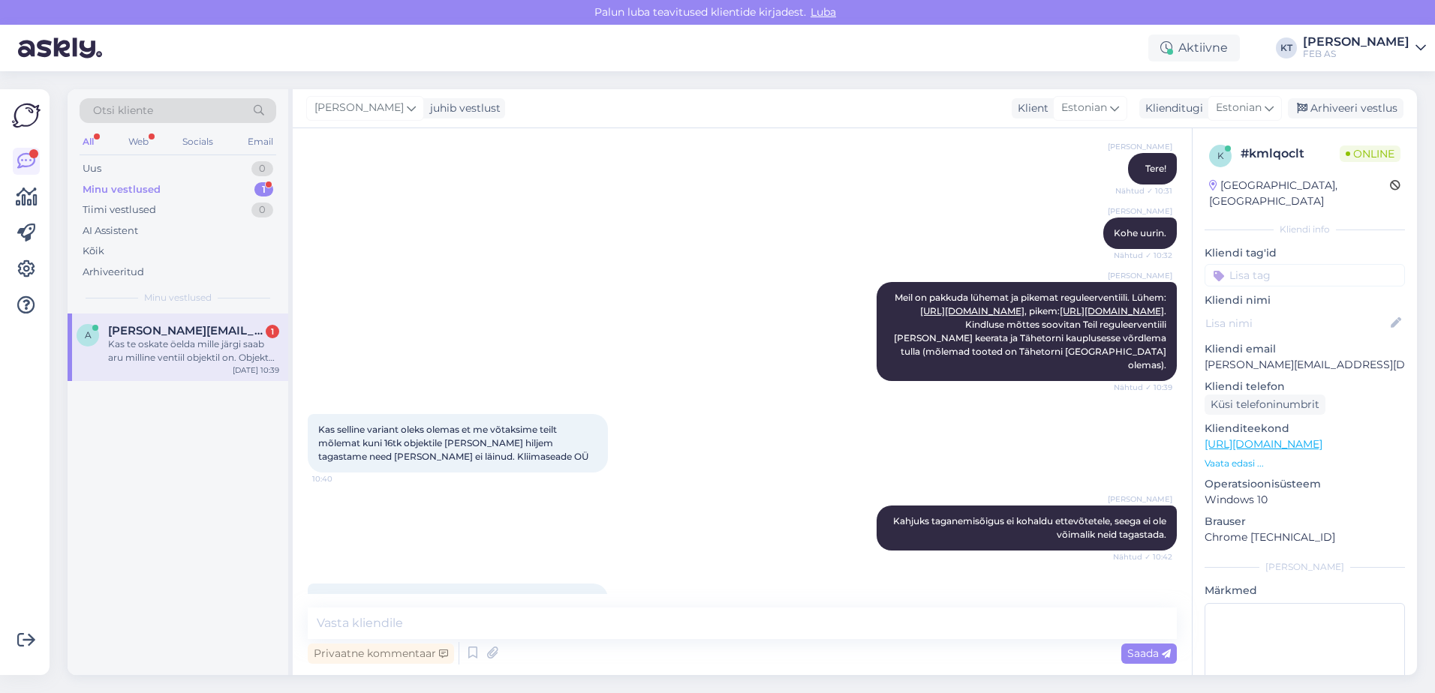
scroll to position [428, 0]
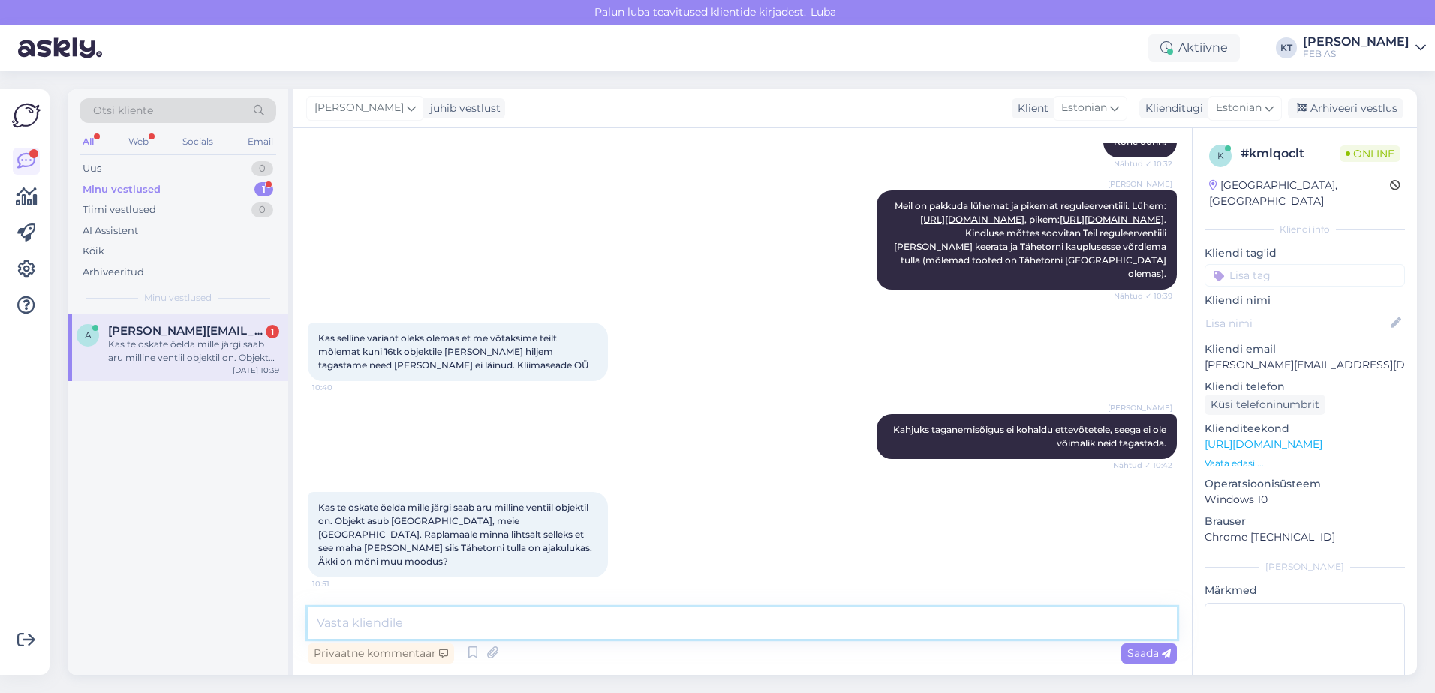
click at [533, 624] on textarea at bounding box center [742, 624] width 869 height 32
click at [534, 614] on textarea at bounding box center [742, 624] width 869 height 32
click at [517, 617] on textarea at bounding box center [742, 624] width 869 height 32
click at [515, 617] on textarea at bounding box center [742, 624] width 869 height 32
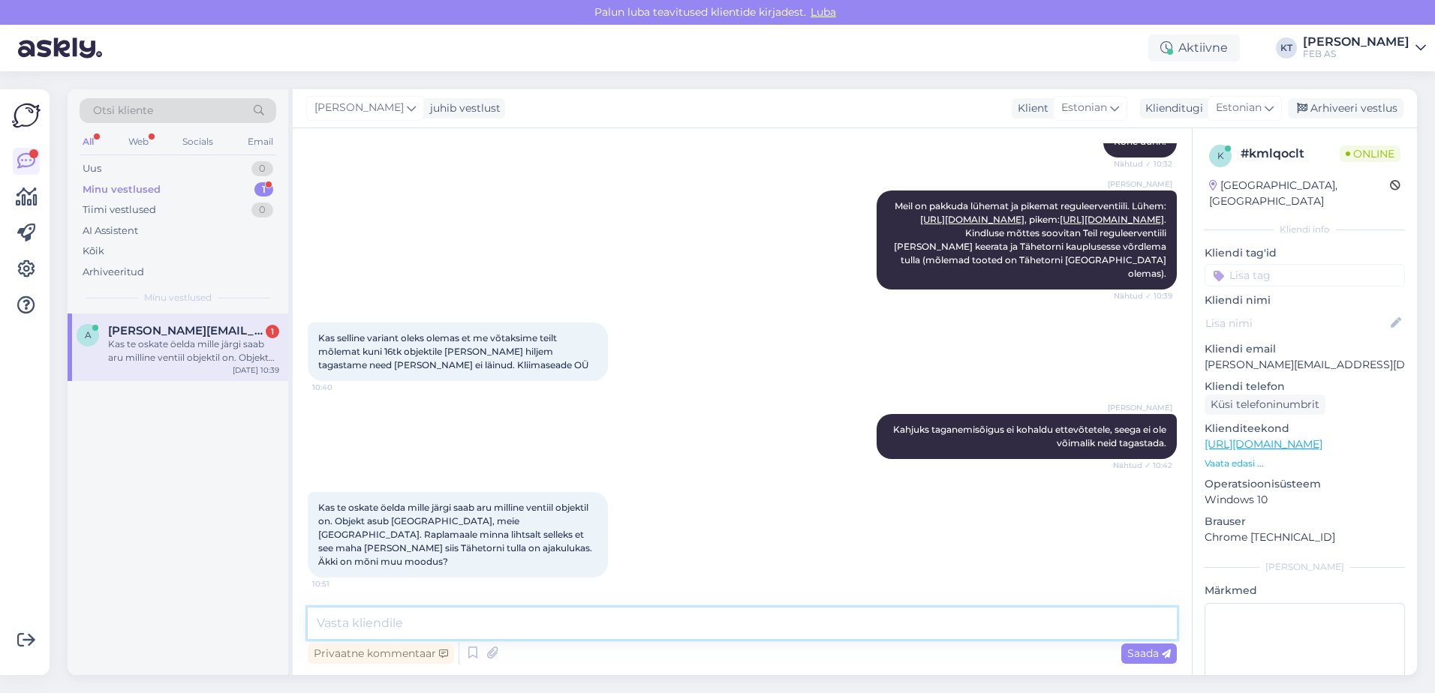
click at [515, 617] on textarea at bounding box center [742, 624] width 869 height 32
click at [687, 638] on textarea at bounding box center [742, 624] width 869 height 32
type textarea "K"
click at [584, 617] on textarea at bounding box center [742, 624] width 869 height 32
click at [479, 614] on textarea at bounding box center [742, 624] width 869 height 32
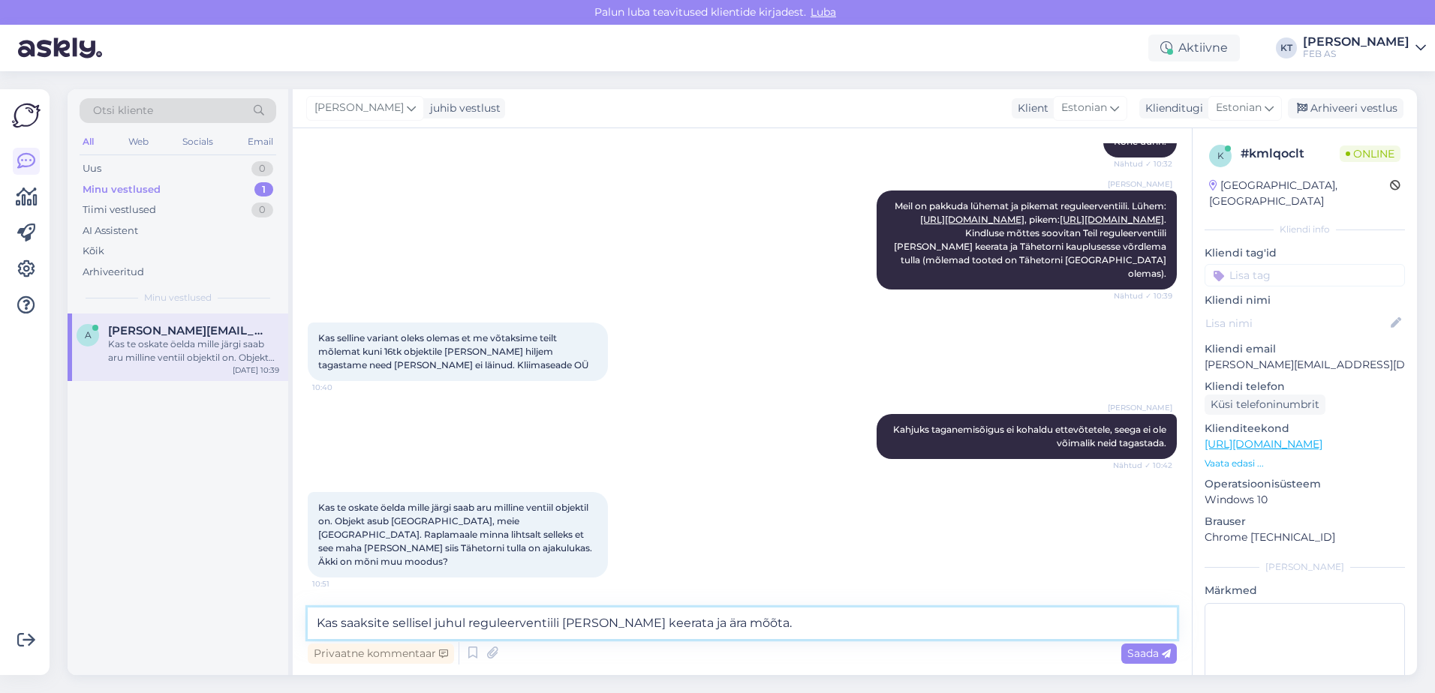
type textarea "Kas saaksite sellisel juhul reguleerventiili [PERSON_NAME] keerata ja ära mõõta."
